Goal: Find specific page/section: Find specific page/section

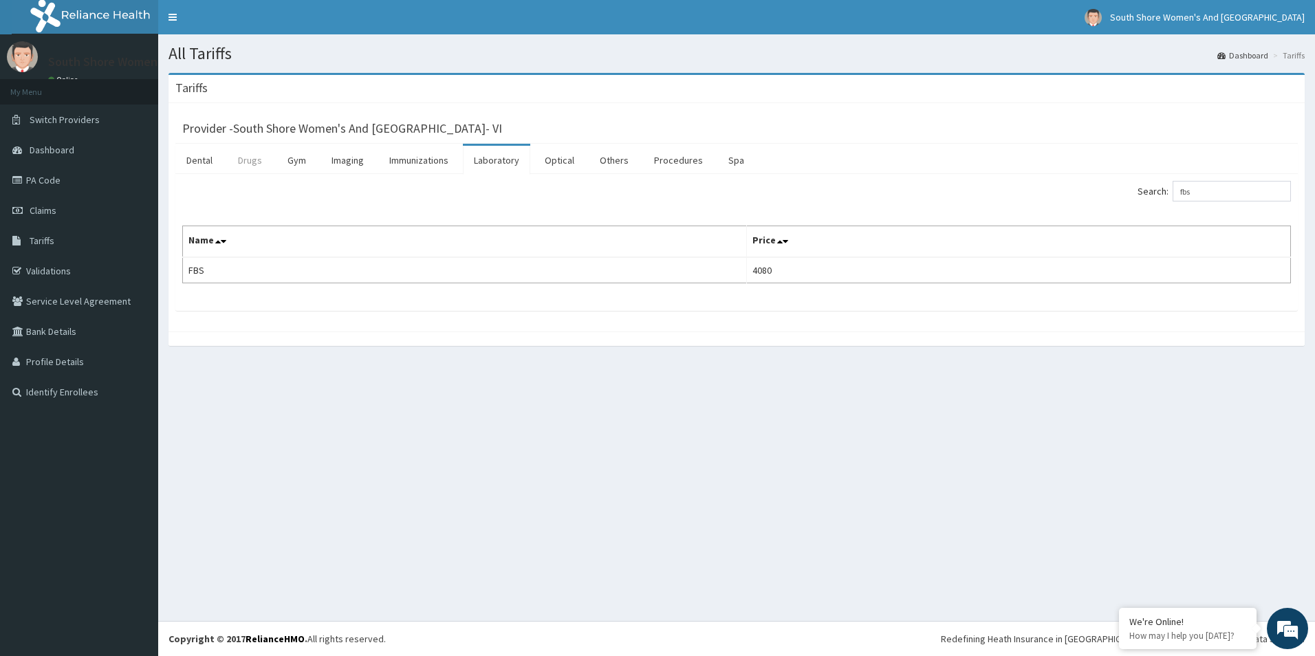
click at [254, 162] on link "Drugs" at bounding box center [250, 160] width 46 height 29
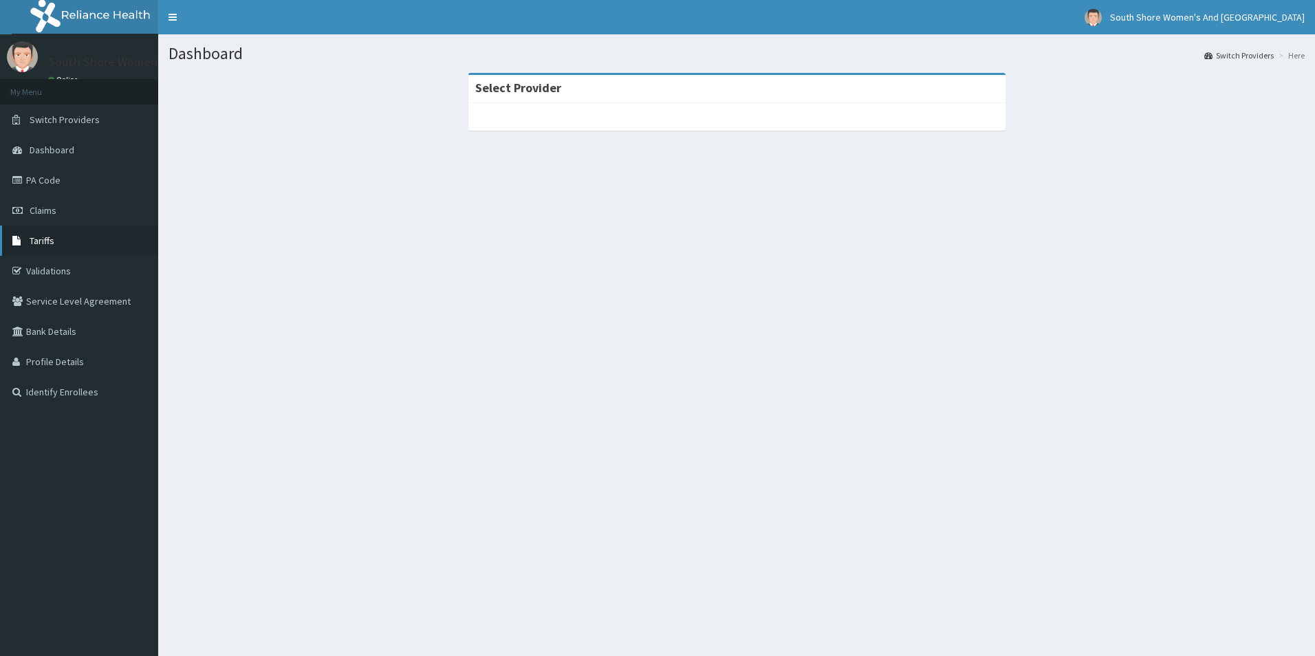
click at [44, 241] on span "Tariffs" at bounding box center [42, 241] width 25 height 12
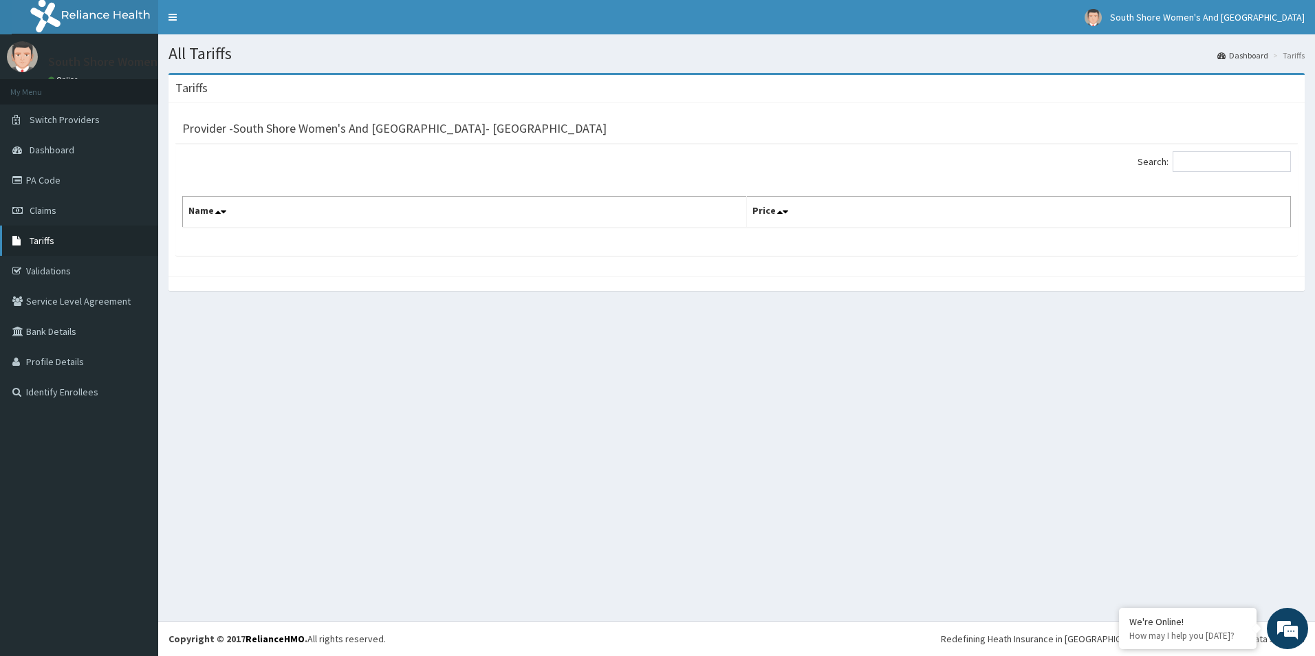
click at [38, 239] on span "Tariffs" at bounding box center [42, 241] width 25 height 12
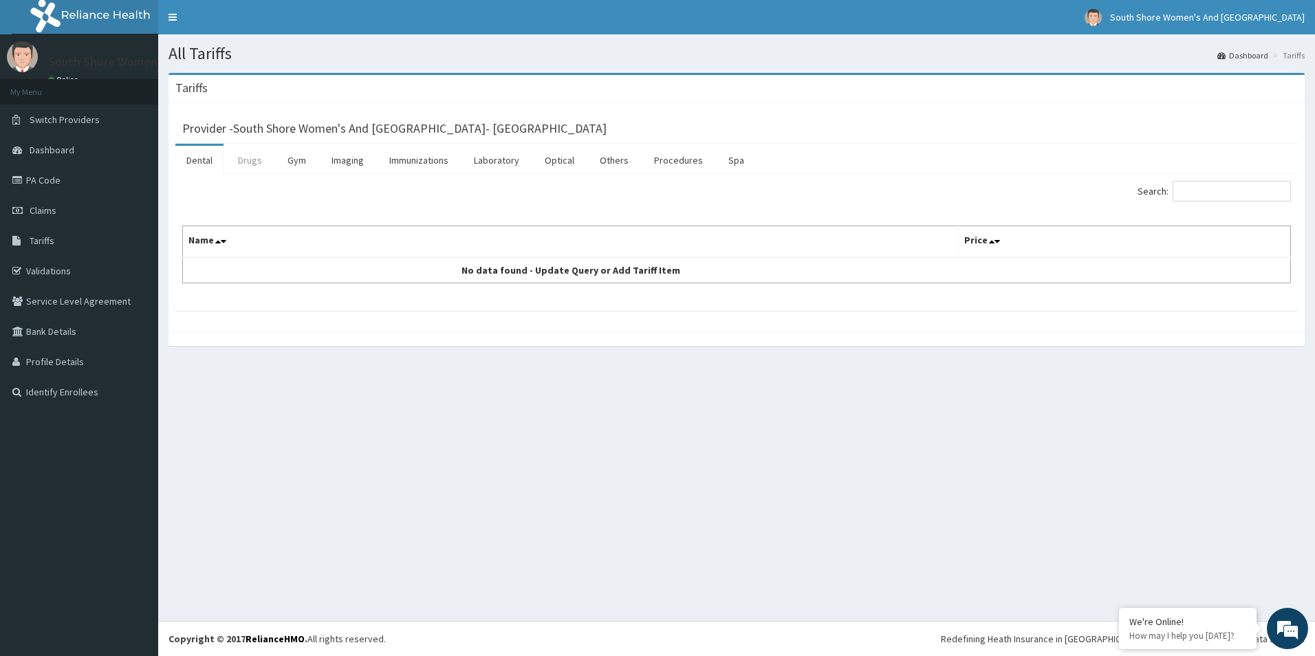
click at [260, 162] on link "Drugs" at bounding box center [250, 160] width 46 height 29
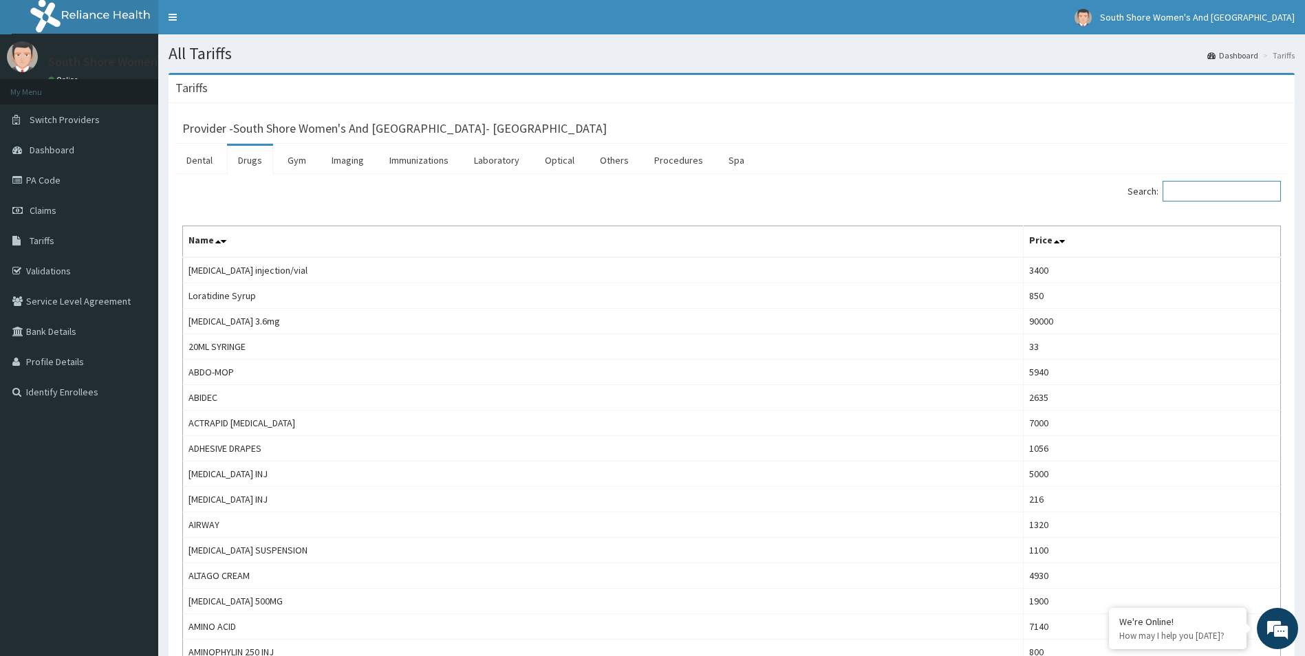
click at [1240, 197] on input "Search:" at bounding box center [1221, 191] width 118 height 21
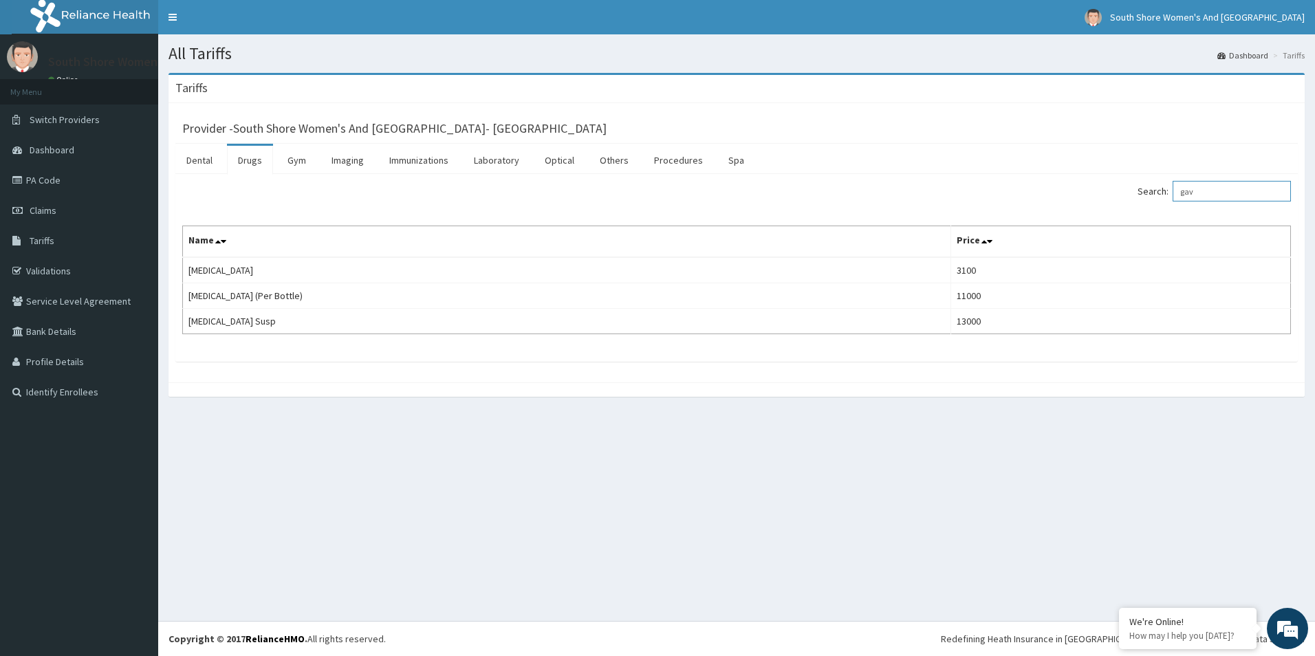
type input "gav"
click at [42, 177] on link "PA Code" at bounding box center [79, 180] width 158 height 30
